Goal: Transaction & Acquisition: Purchase product/service

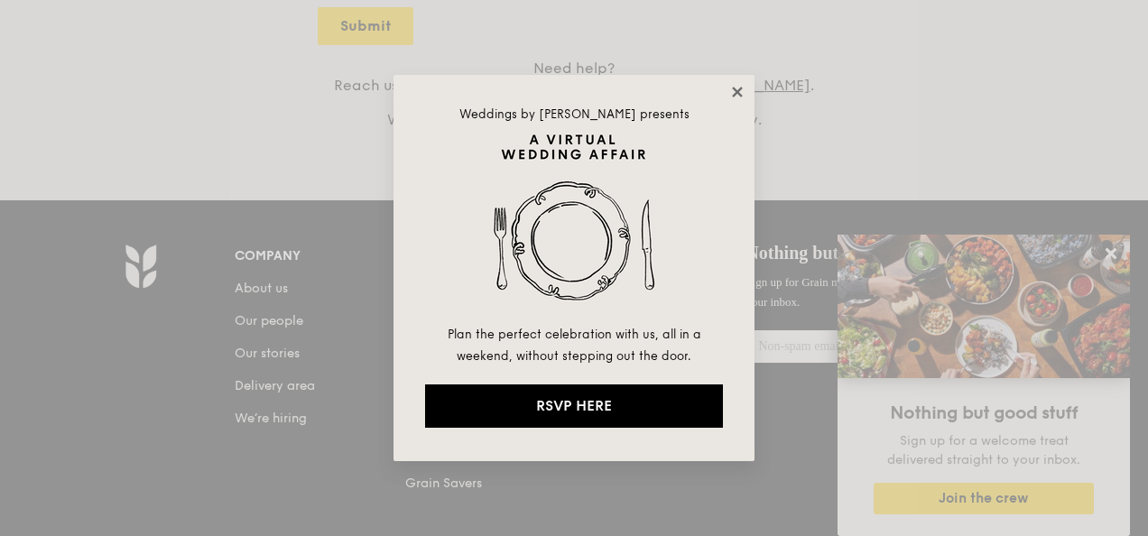
click at [734, 90] on icon at bounding box center [737, 92] width 10 height 10
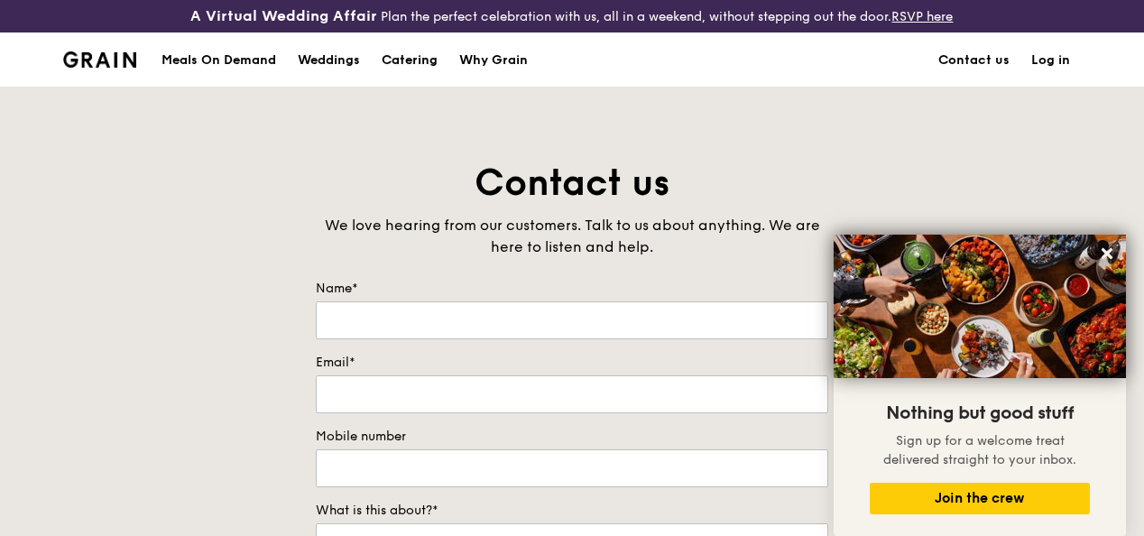
click at [404, 74] on div "Catering" at bounding box center [410, 60] width 56 height 54
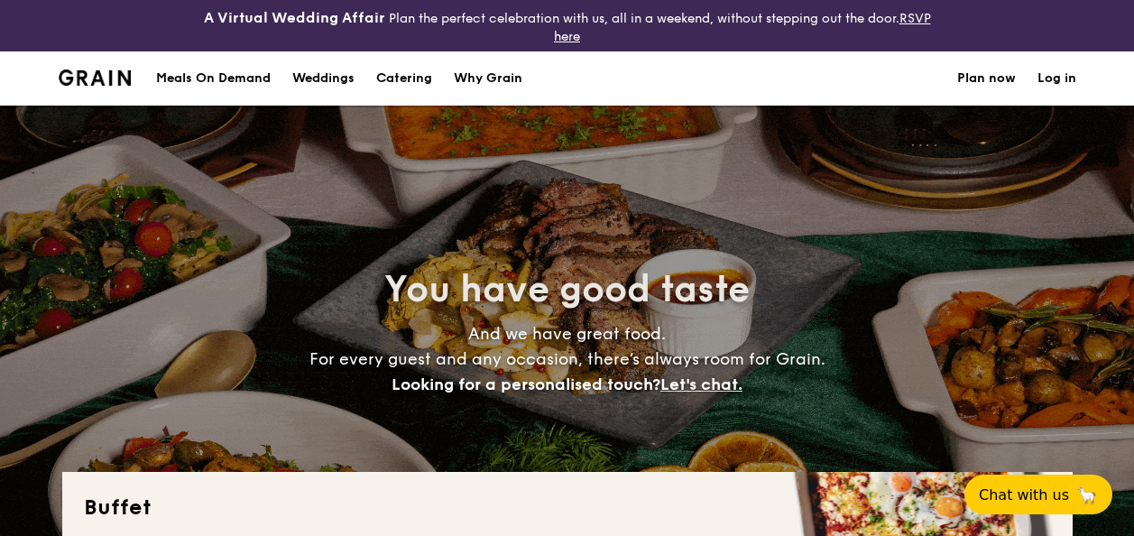
select select
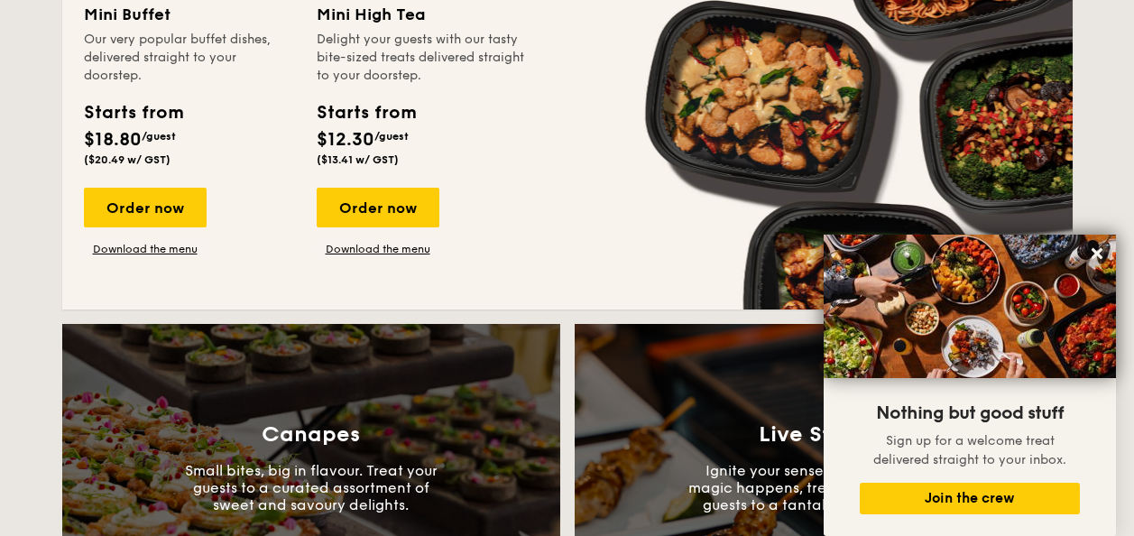
scroll to position [1320, 0]
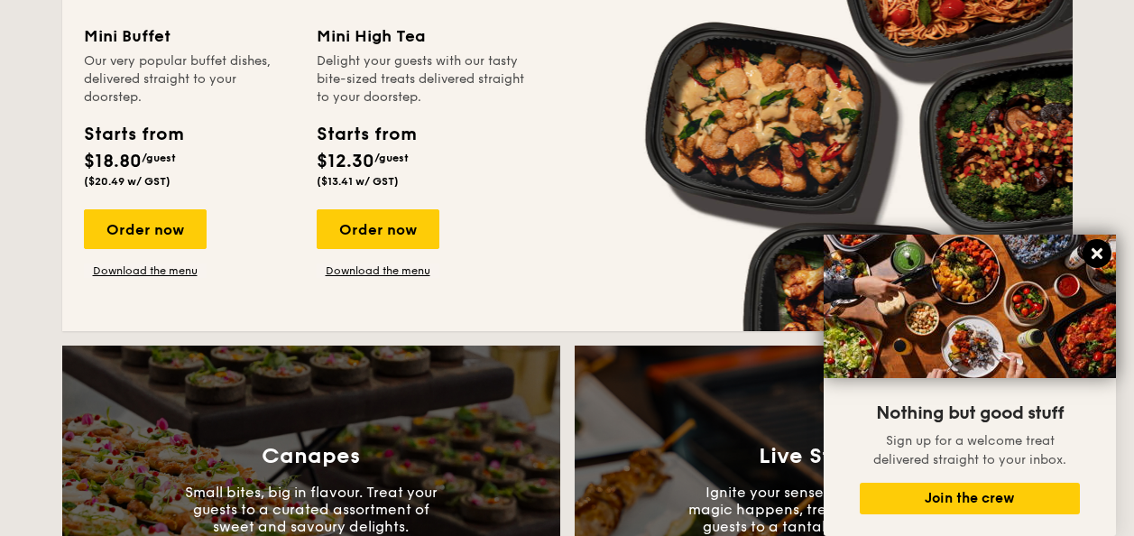
click at [1095, 250] on icon at bounding box center [1097, 253] width 11 height 11
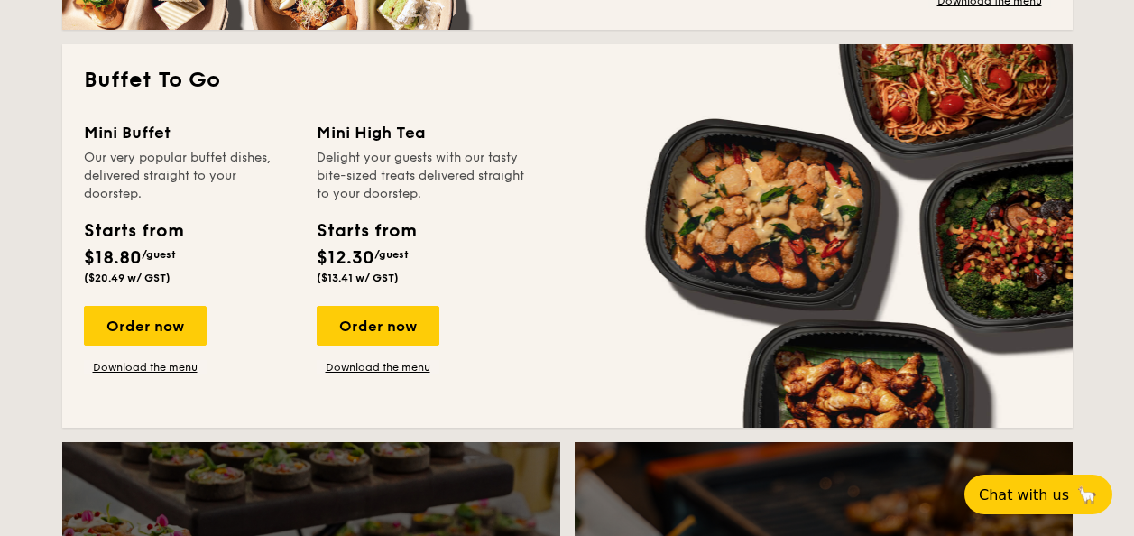
scroll to position [804, 0]
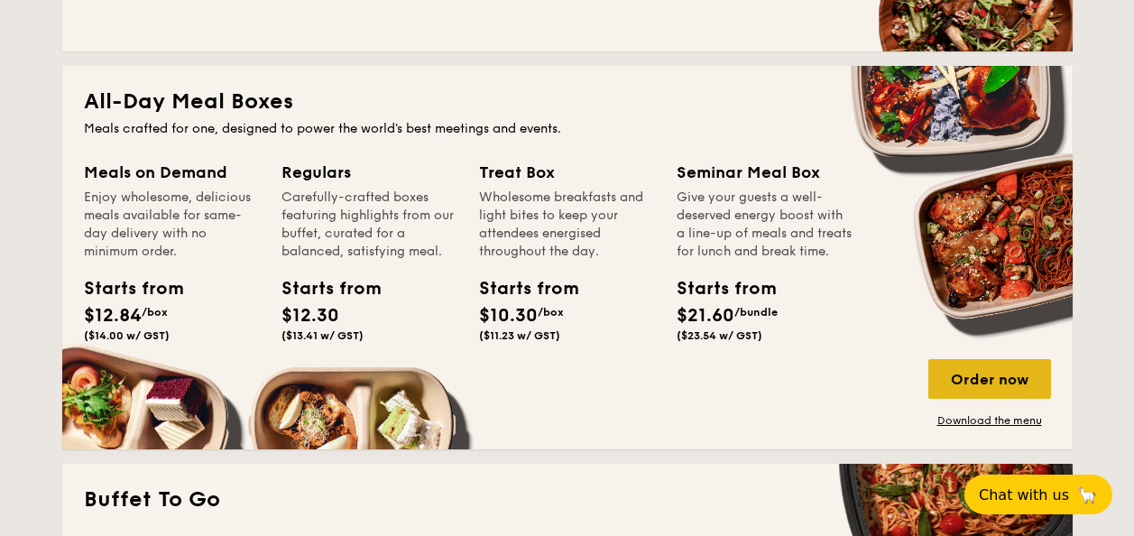
click at [953, 383] on div "Order now" at bounding box center [989, 379] width 123 height 40
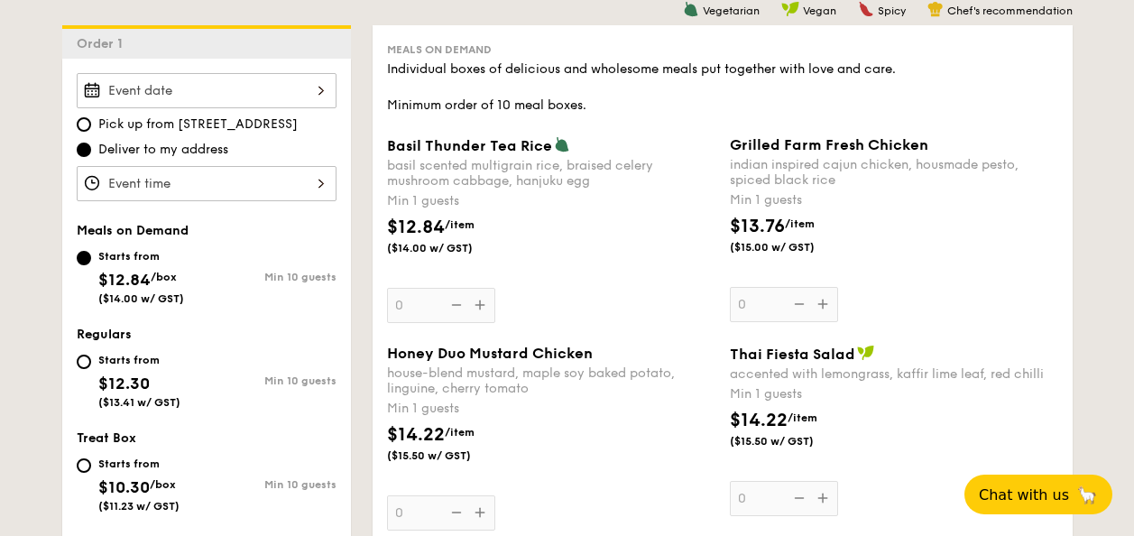
scroll to position [537, 0]
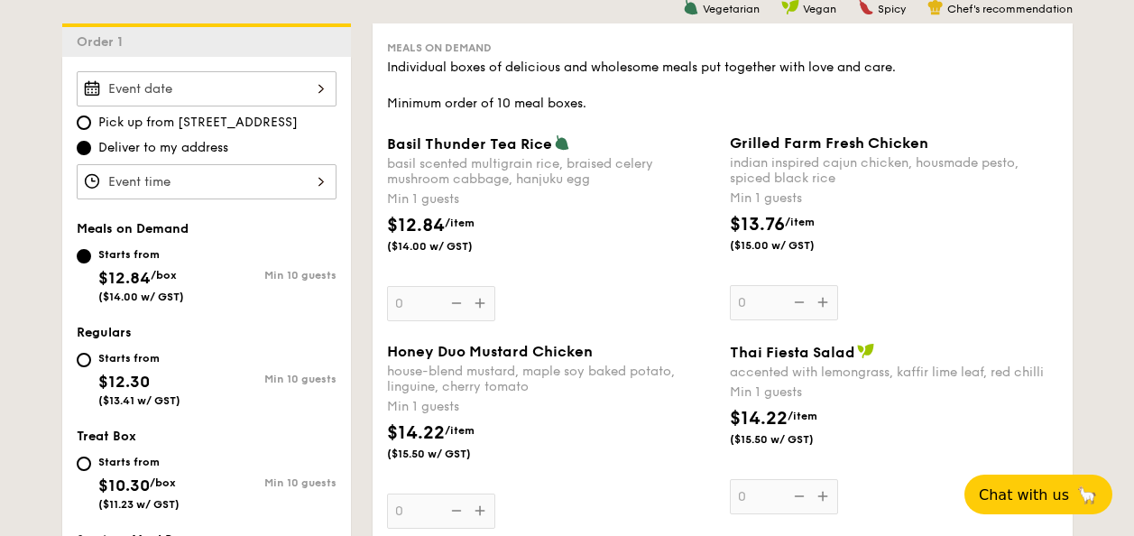
click at [271, 182] on input "Basil Thunder Tea Rice basil scented multigrain rice, braised celery mushroom c…" at bounding box center [207, 181] width 260 height 35
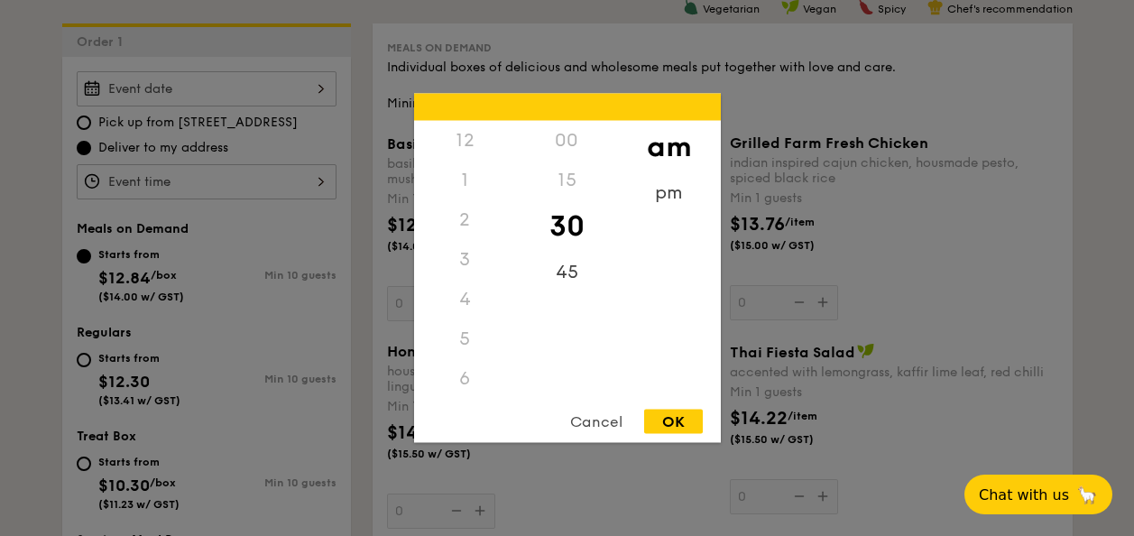
scroll to position [198, 0]
click at [671, 422] on div "OK" at bounding box center [673, 422] width 59 height 24
type input "10:30AM"
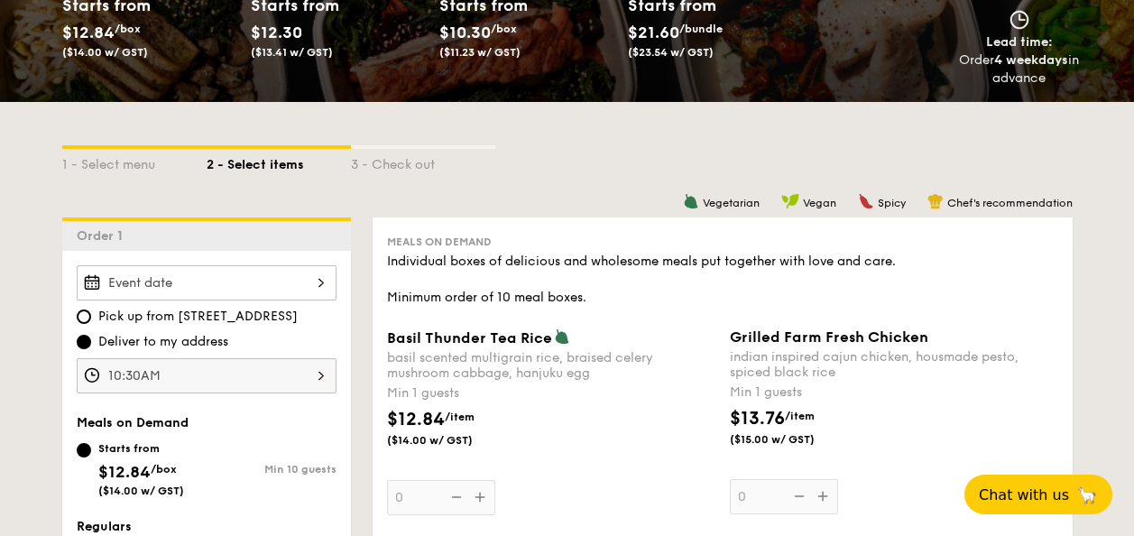
scroll to position [0, 0]
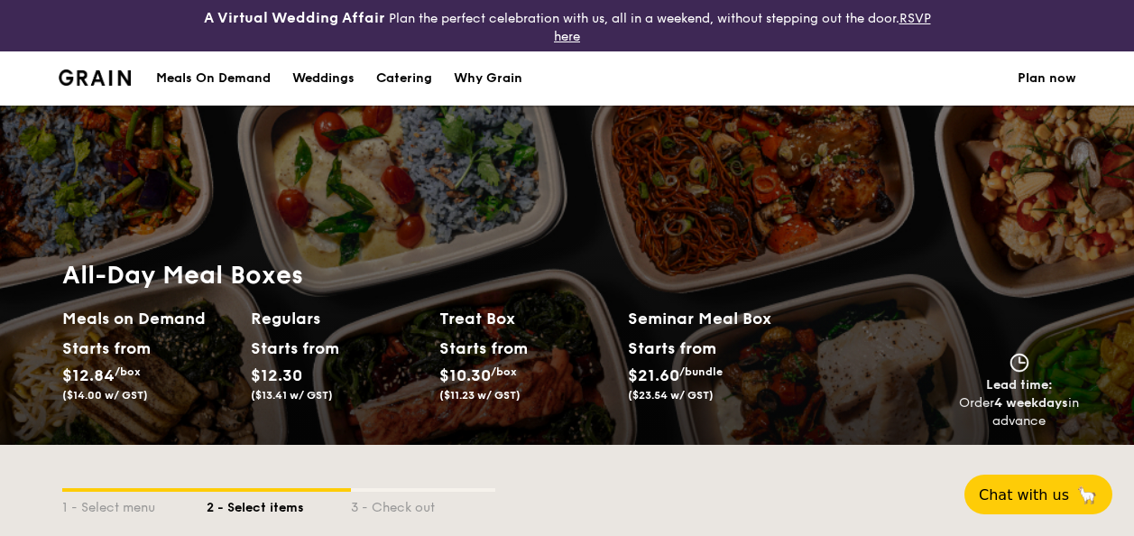
click at [226, 78] on div "Meals On Demand" at bounding box center [213, 78] width 115 height 54
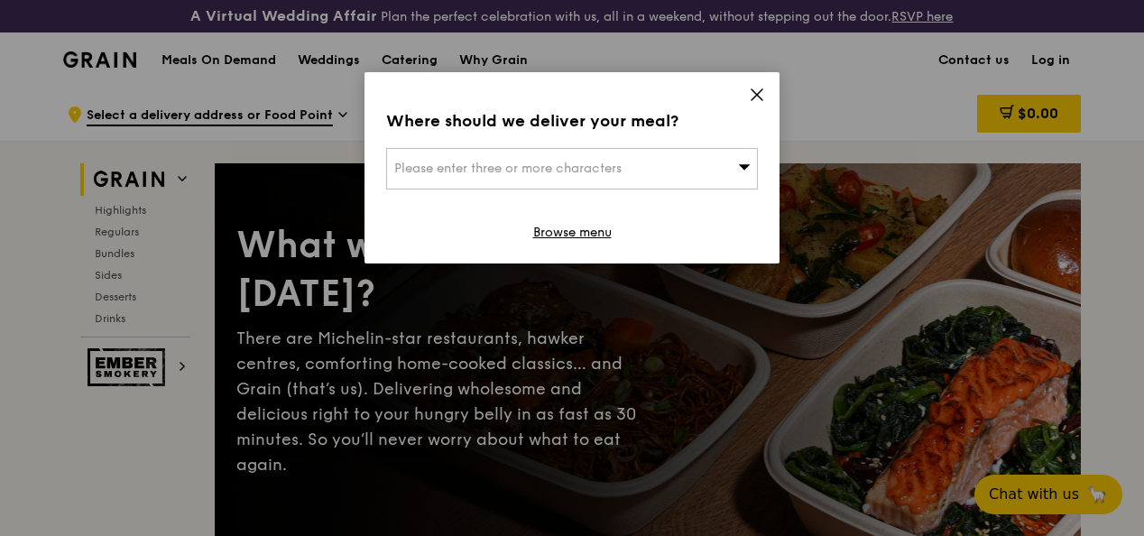
click at [747, 161] on icon at bounding box center [744, 167] width 13 height 14
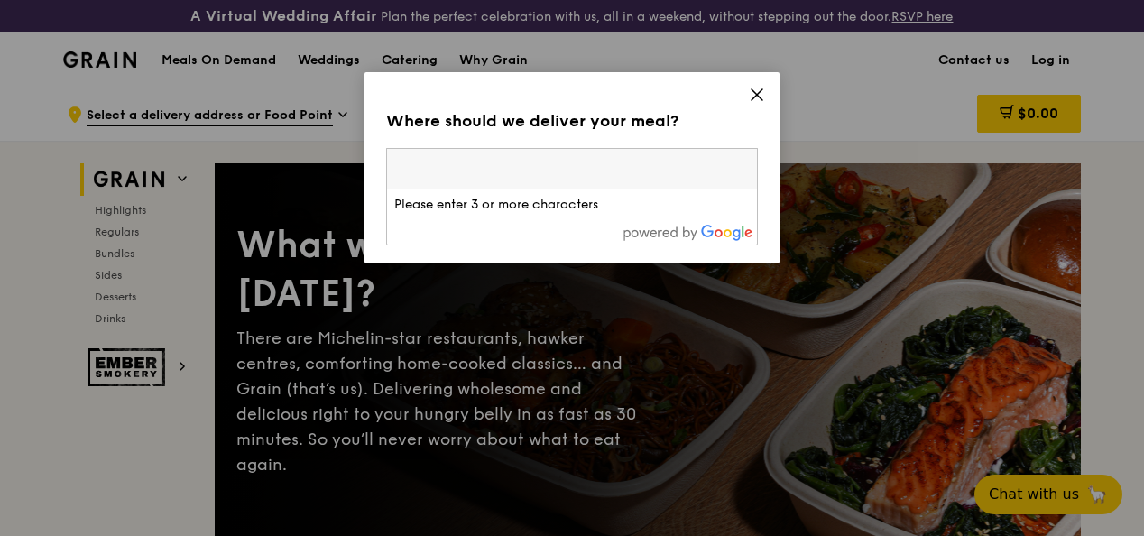
click at [678, 159] on input "search" at bounding box center [572, 169] width 370 height 40
type input "179434"
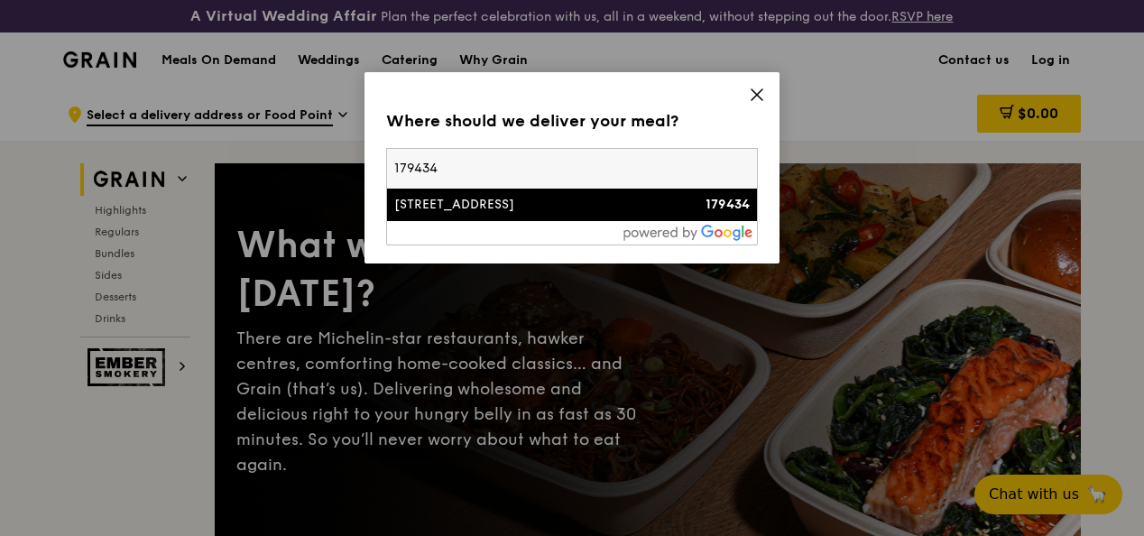
click at [443, 213] on div "[STREET_ADDRESS]" at bounding box center [527, 205] width 267 height 18
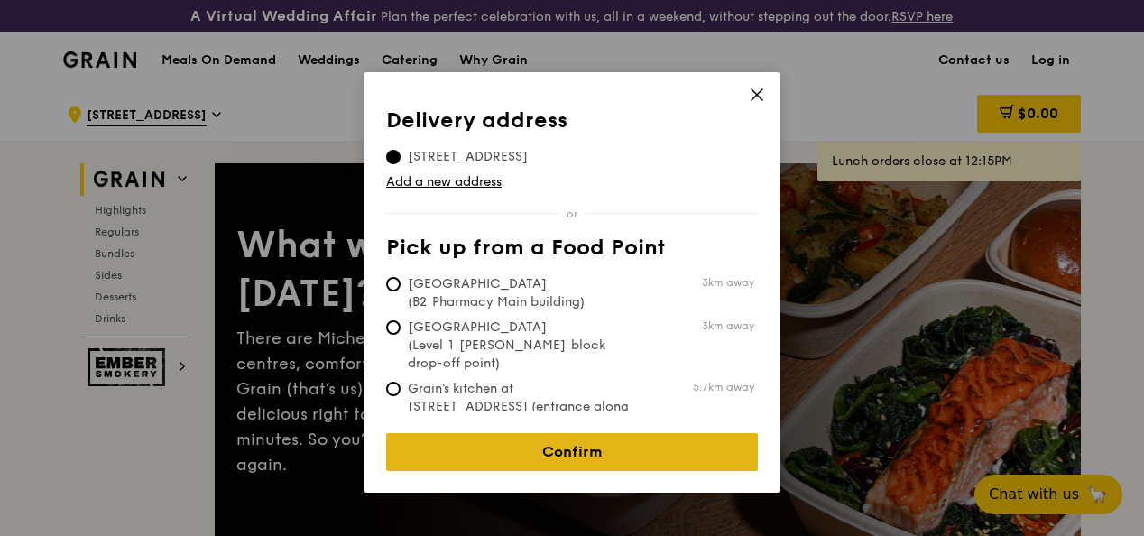
click at [592, 447] on link "Confirm" at bounding box center [572, 452] width 372 height 38
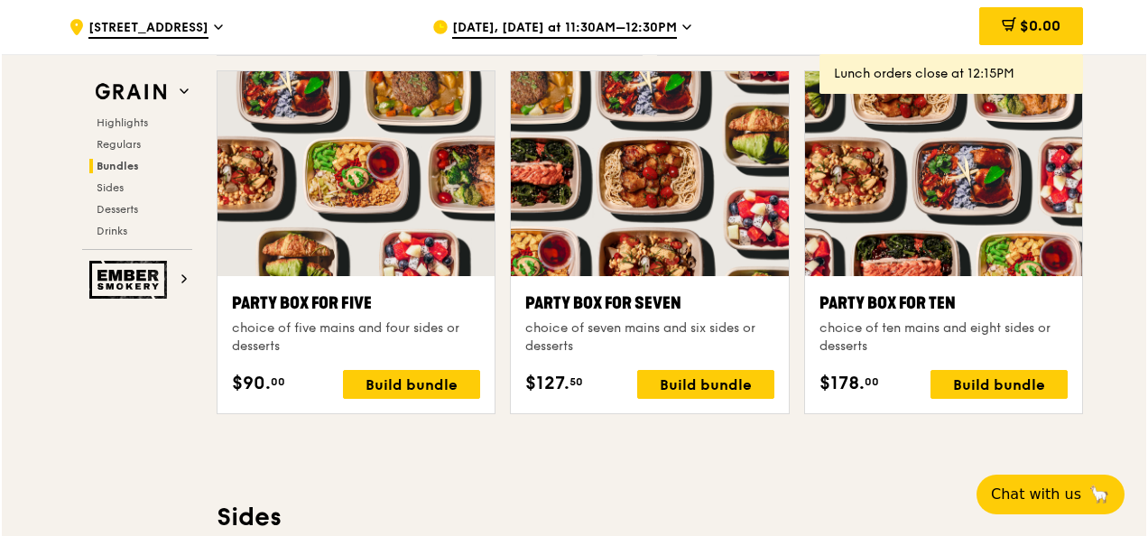
scroll to position [3642, 0]
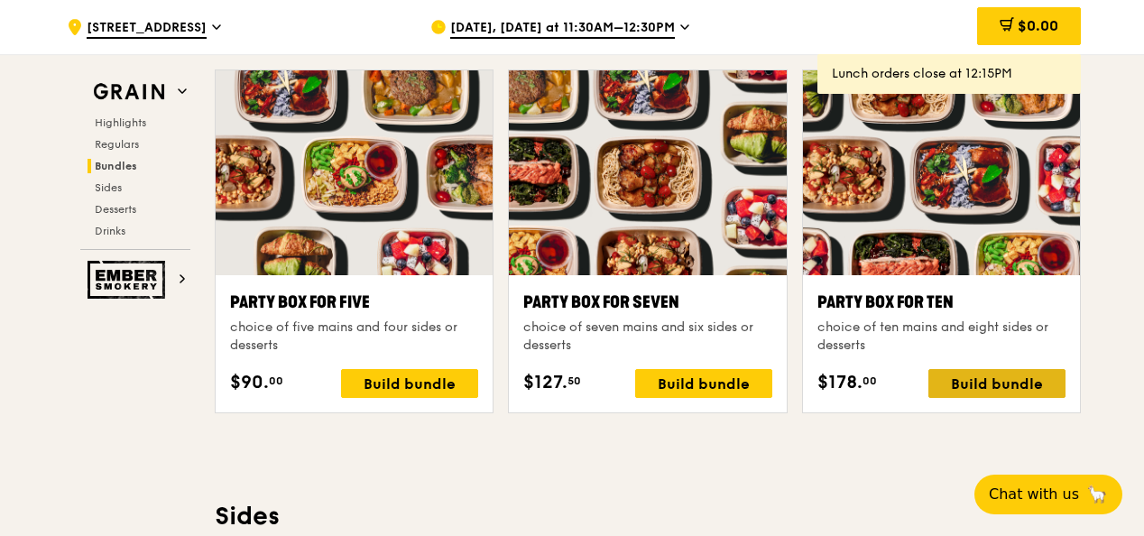
click at [952, 393] on div "Build bundle" at bounding box center [996, 383] width 137 height 29
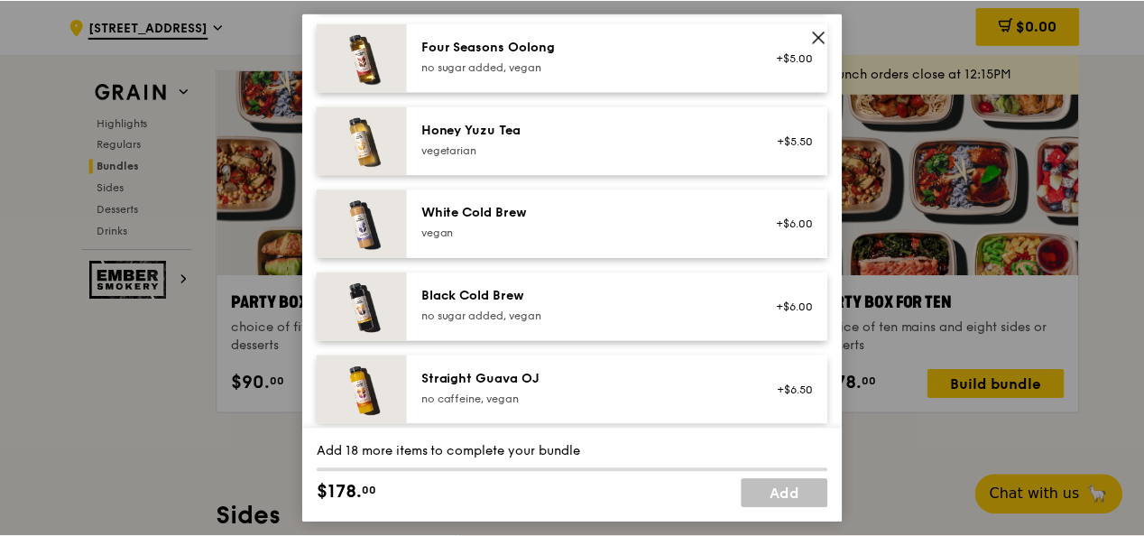
scroll to position [2386, 0]
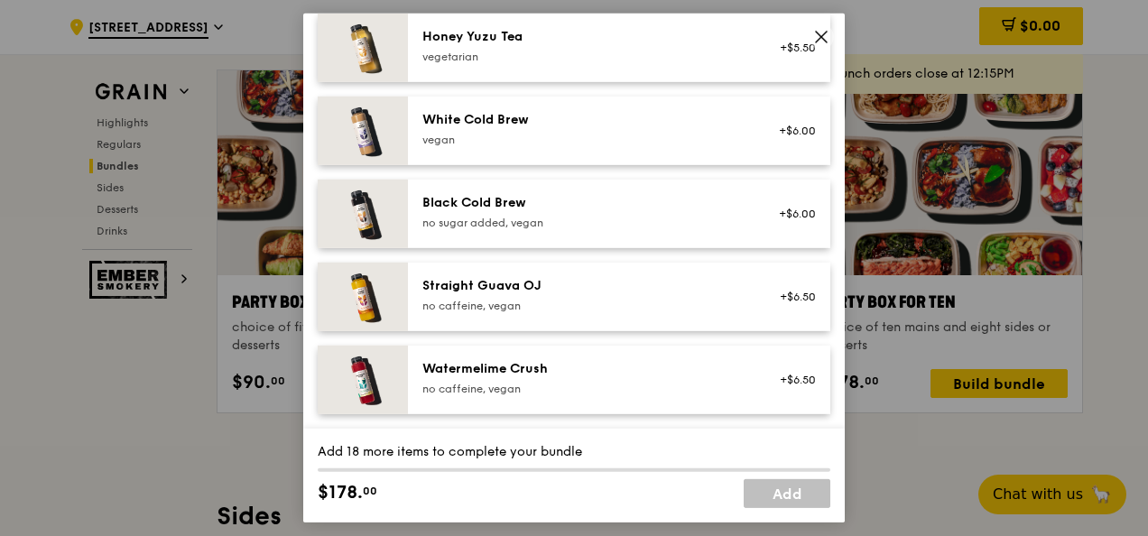
click at [818, 38] on icon at bounding box center [821, 37] width 11 height 11
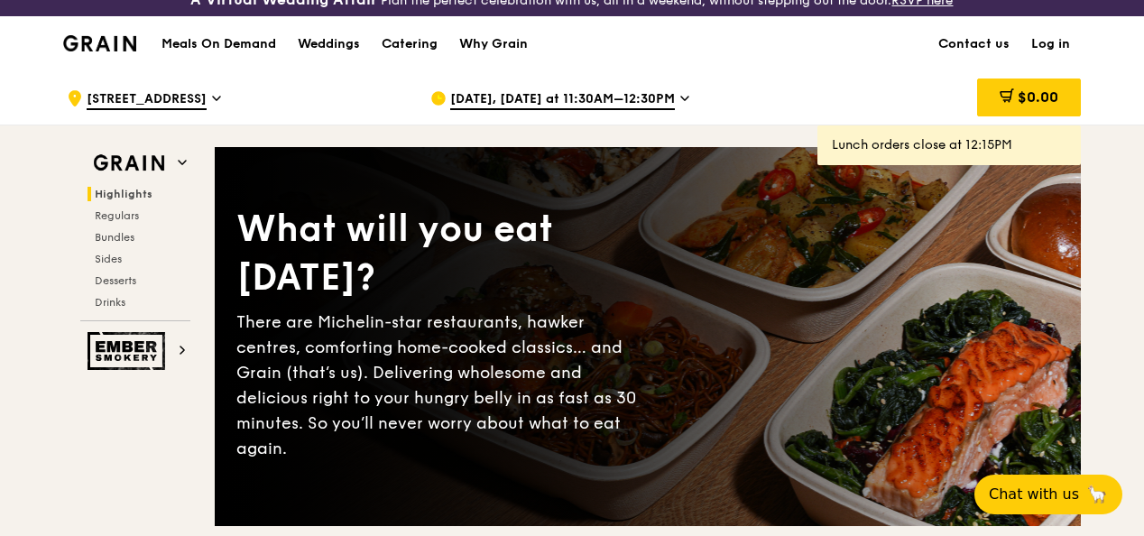
scroll to position [0, 0]
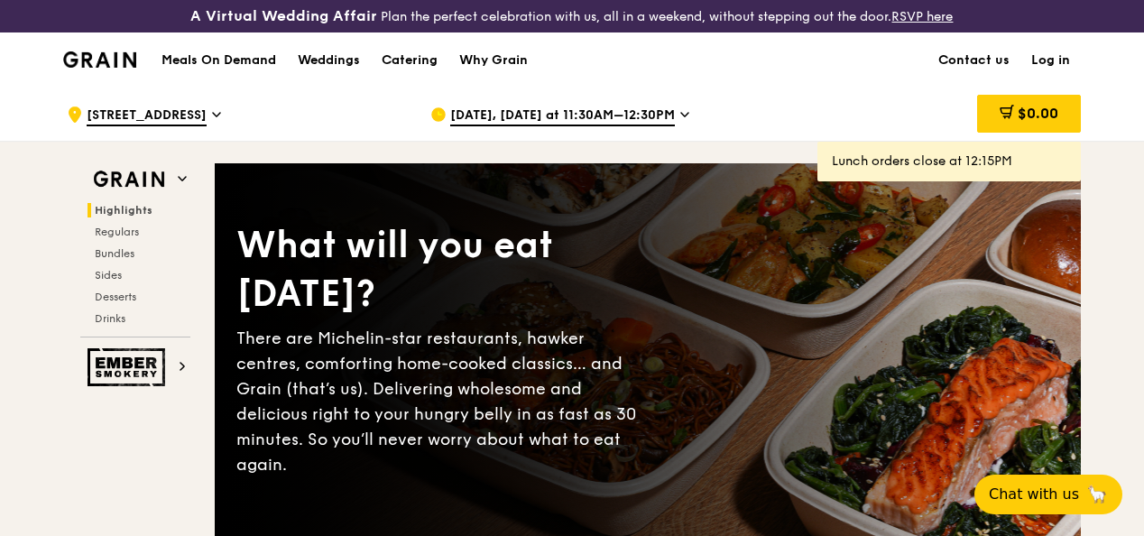
click at [668, 126] on span "[DATE], [DATE] at 11:30AM–12:30PM" at bounding box center [562, 116] width 225 height 20
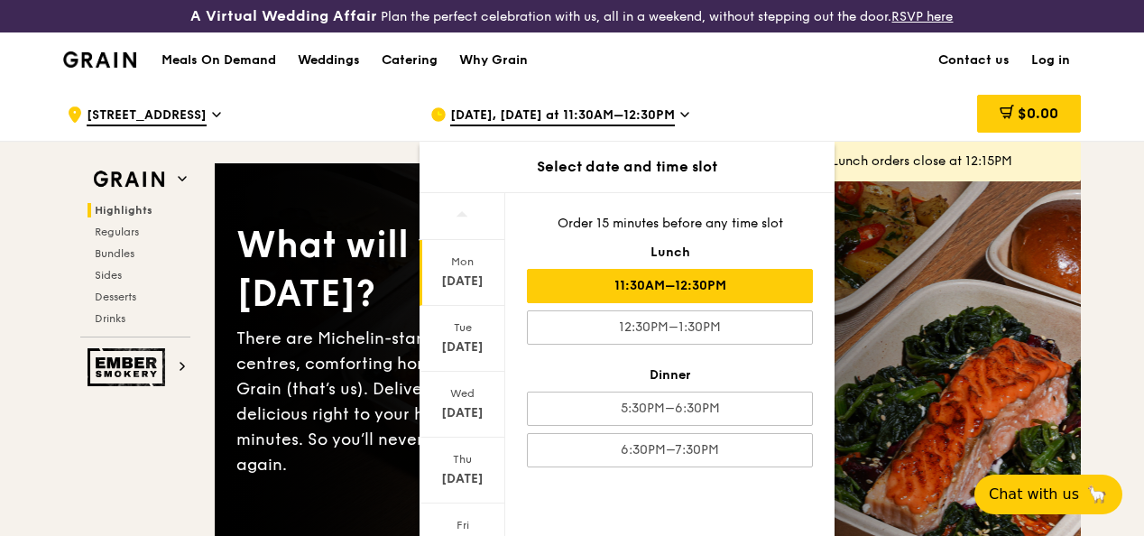
click at [468, 234] on div at bounding box center [462, 216] width 86 height 47
click at [768, 119] on div "[DATE], [DATE] at 11:30AM–12:30PM Select date and time slot [DATE] [DATE] [DATE…" at bounding box center [598, 115] width 364 height 54
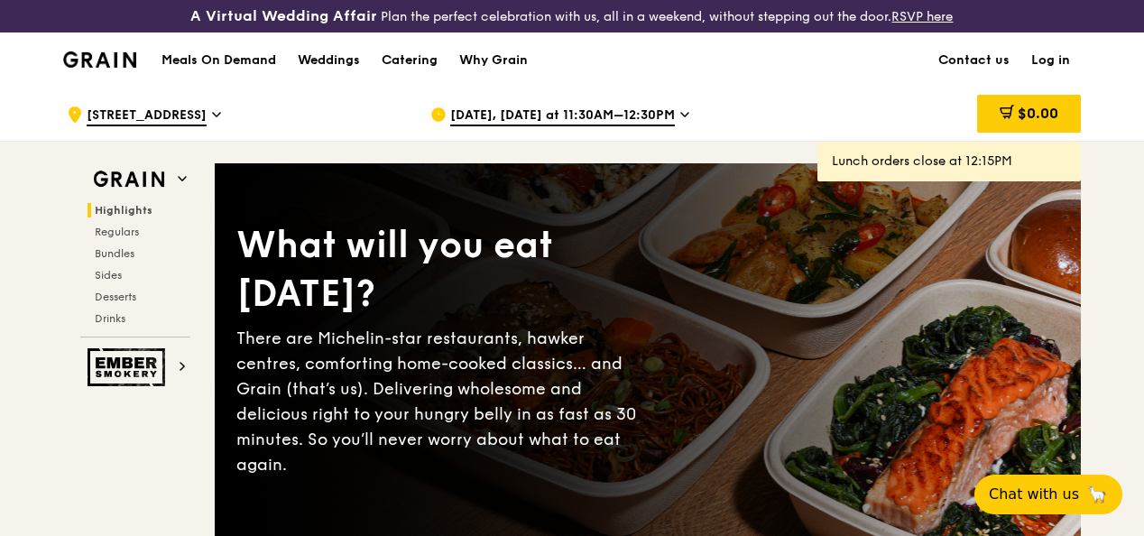
click at [246, 69] on h1 "Meals On Demand" at bounding box center [218, 60] width 115 height 18
click at [252, 69] on h1 "Meals On Demand" at bounding box center [218, 60] width 115 height 18
click at [175, 126] on span "[STREET_ADDRESS]" at bounding box center [147, 116] width 120 height 20
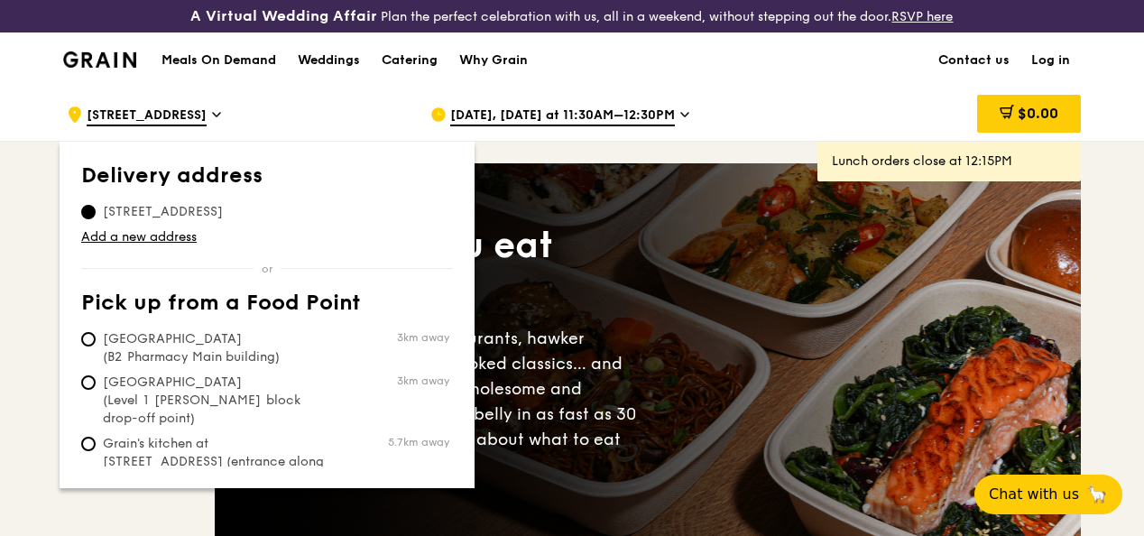
click at [300, 136] on div ".cls-1 { fill: none; stroke: #fff; stroke-linecap: round; stroke-linejoin: roun…" at bounding box center [234, 115] width 335 height 54
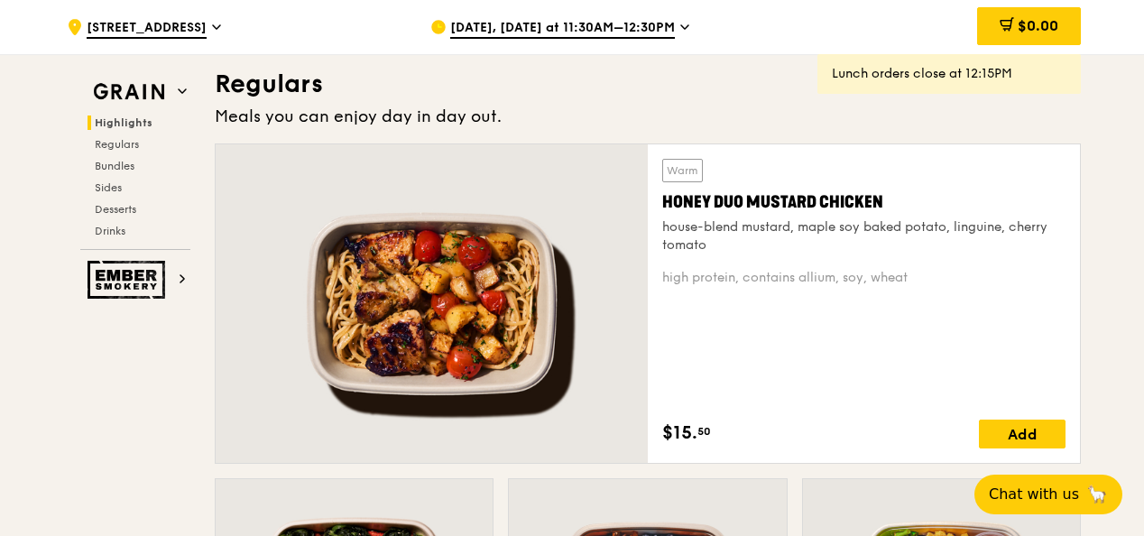
scroll to position [1243, 0]
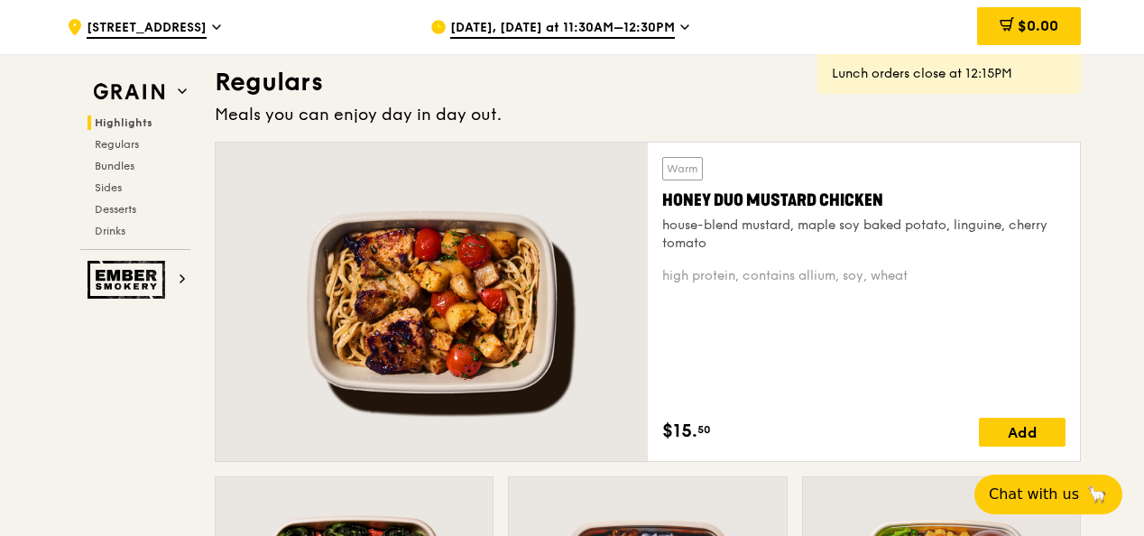
click at [510, 413] on div at bounding box center [432, 302] width 432 height 318
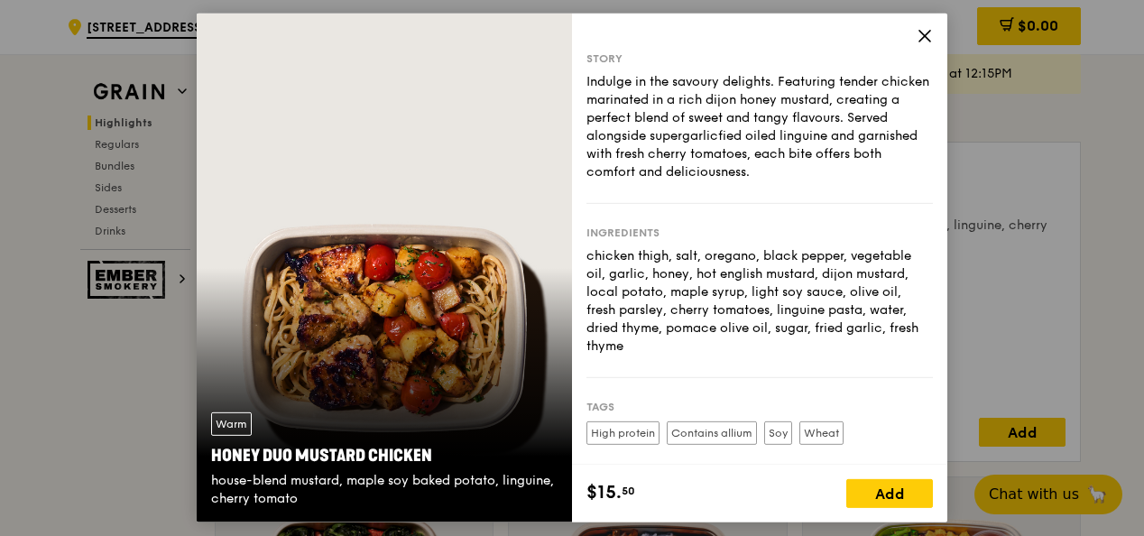
click at [926, 31] on icon at bounding box center [925, 36] width 16 height 16
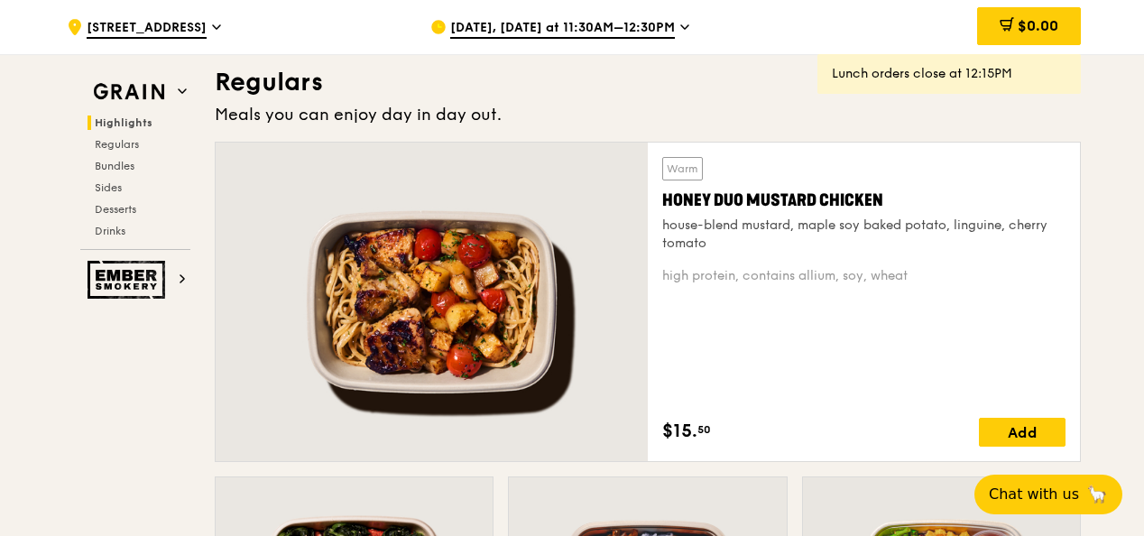
click at [649, 29] on span "[DATE], [DATE] at 11:30AM–12:30PM" at bounding box center [562, 29] width 225 height 20
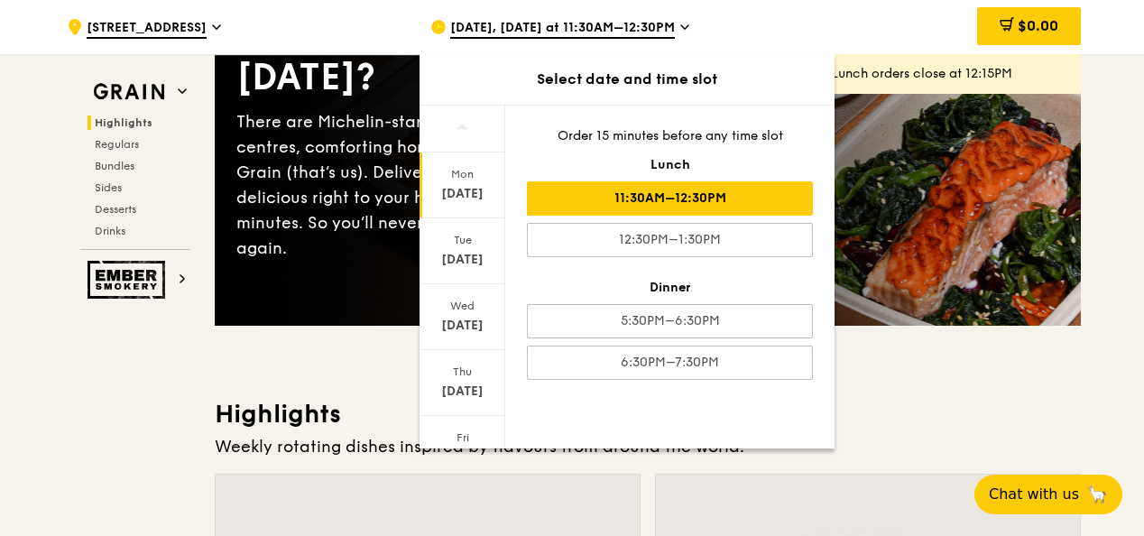
scroll to position [0, 0]
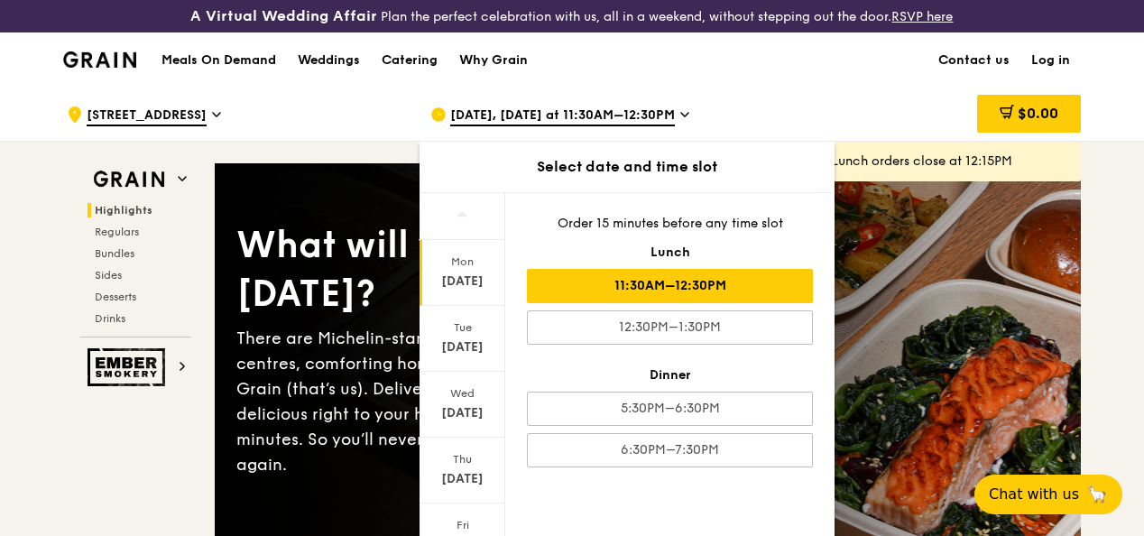
click at [841, 105] on div "$0.00" at bounding box center [935, 115] width 290 height 54
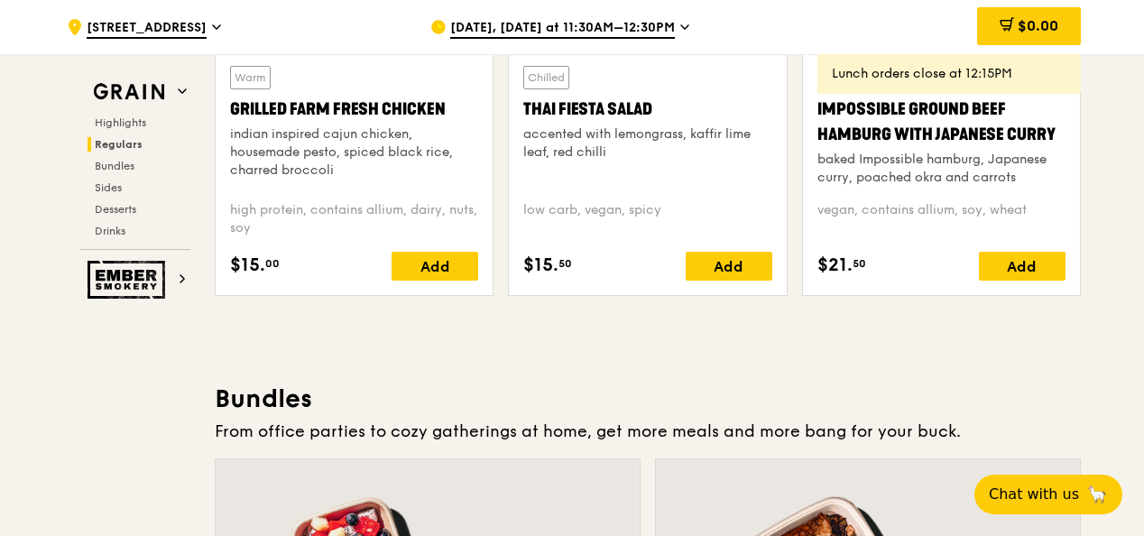
scroll to position [2337, 0]
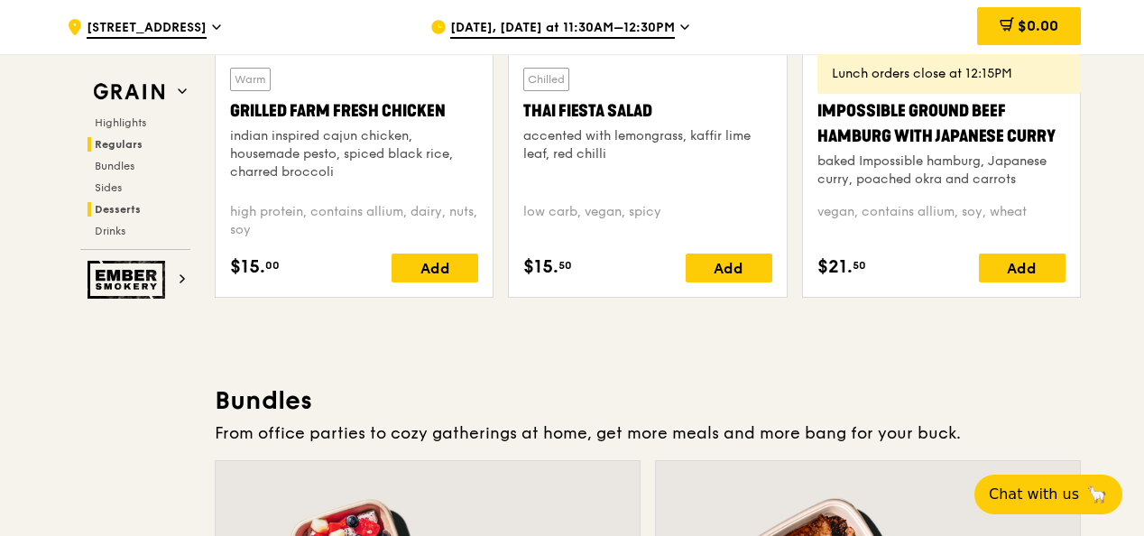
click at [111, 208] on span "Desserts" at bounding box center [118, 209] width 46 height 13
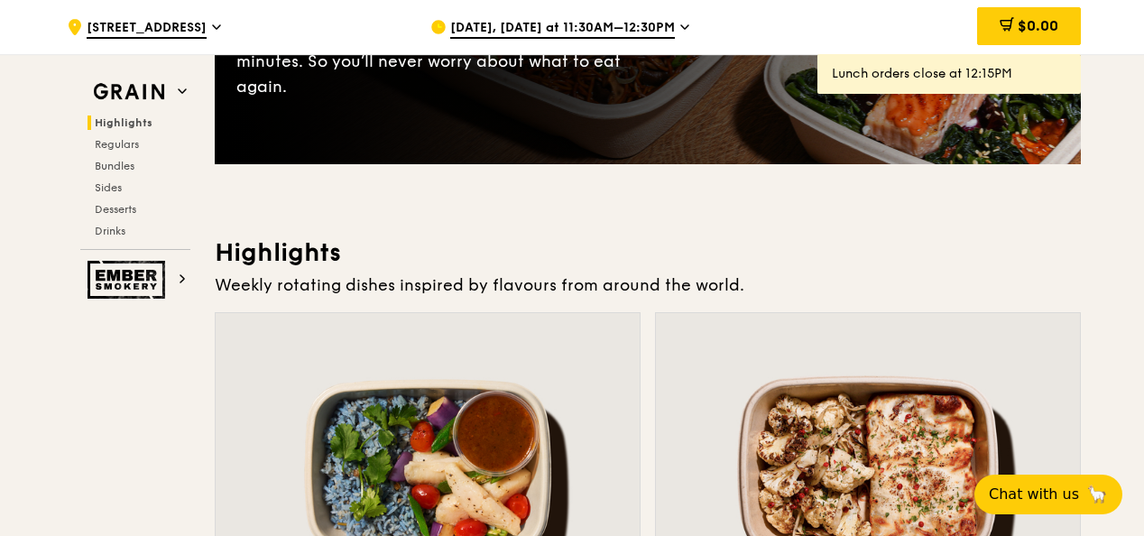
scroll to position [0, 0]
